Goal: Transaction & Acquisition: Book appointment/travel/reservation

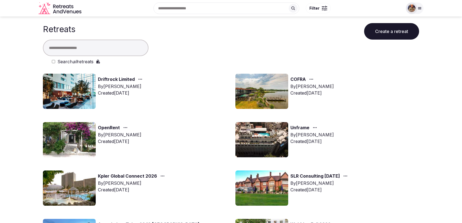
click at [418, 7] on icon at bounding box center [419, 8] width 4 height 4
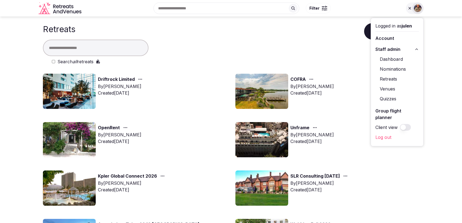
click at [390, 89] on link "Venues" at bounding box center [396, 88] width 43 height 9
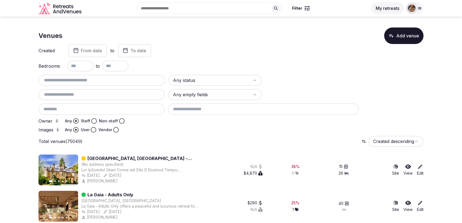
click at [53, 81] on input "text" at bounding box center [102, 80] width 122 height 7
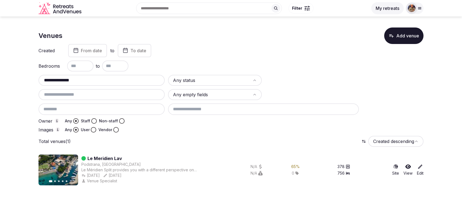
type input "**********"
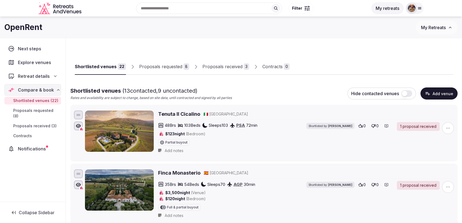
click at [234, 70] on div "Proposals received" at bounding box center [222, 66] width 40 height 7
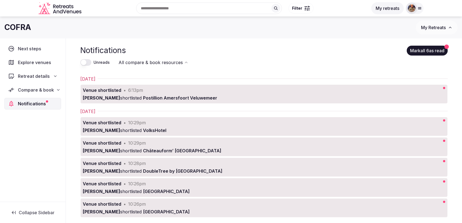
click at [41, 49] on span "Next steps" at bounding box center [31, 48] width 26 height 7
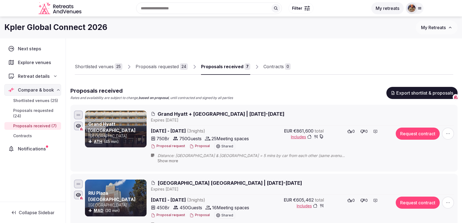
click at [267, 115] on span "Grand Hyatt + [GEOGRAPHIC_DATA] | [DATE]-[DATE]" at bounding box center [221, 114] width 127 height 7
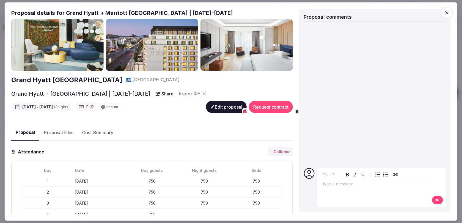
click at [48, 135] on button "Proposal Files" at bounding box center [58, 133] width 38 height 16
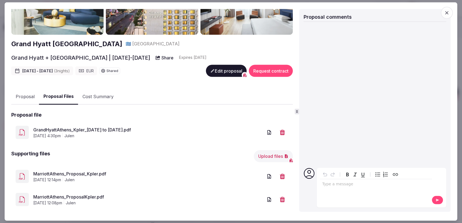
scroll to position [89, 0]
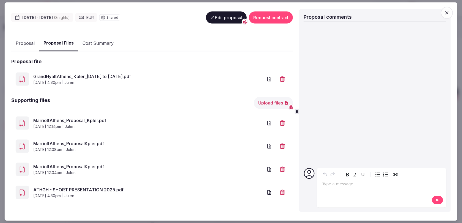
click at [283, 146] on icon "button" at bounding box center [282, 146] width 5 height 5
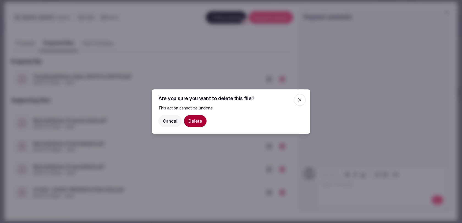
click at [200, 120] on button "Delete" at bounding box center [195, 121] width 23 height 12
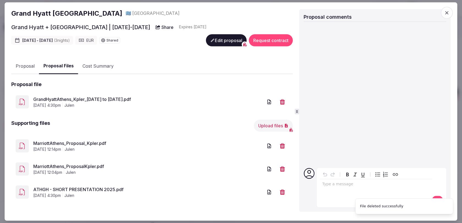
scroll to position [66, 0]
click at [284, 169] on icon "button" at bounding box center [282, 169] width 5 height 5
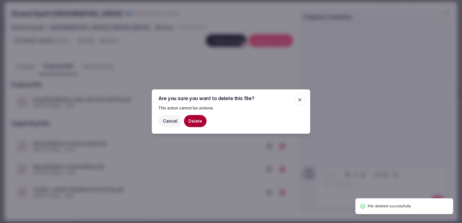
click at [194, 120] on button "Delete" at bounding box center [195, 121] width 23 height 12
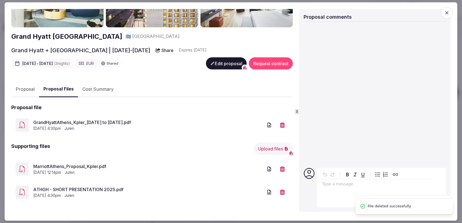
scroll to position [43, 0]
click at [449, 13] on icon "button" at bounding box center [446, 12] width 5 height 5
